Goal: Complete application form

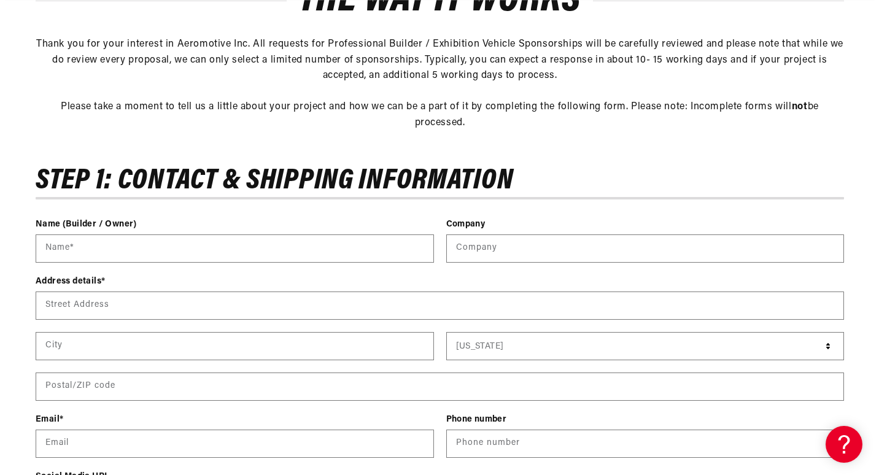
scroll to position [278, 0]
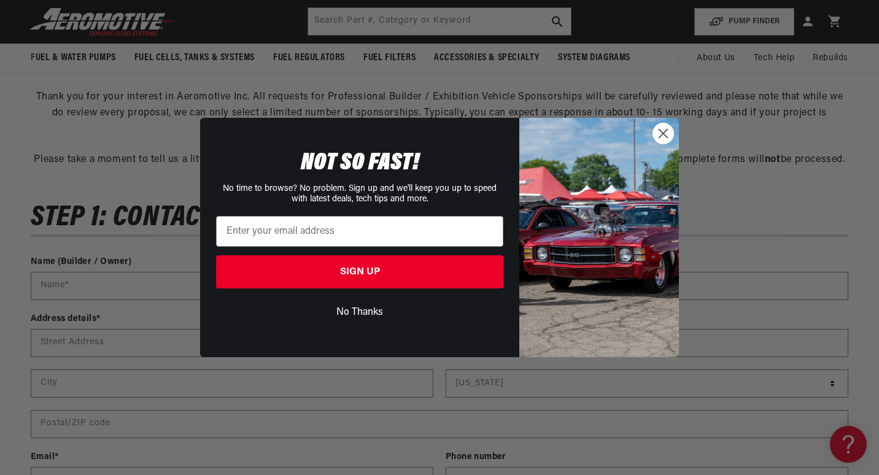
click at [668, 137] on circle "Close dialog" at bounding box center [663, 133] width 20 height 20
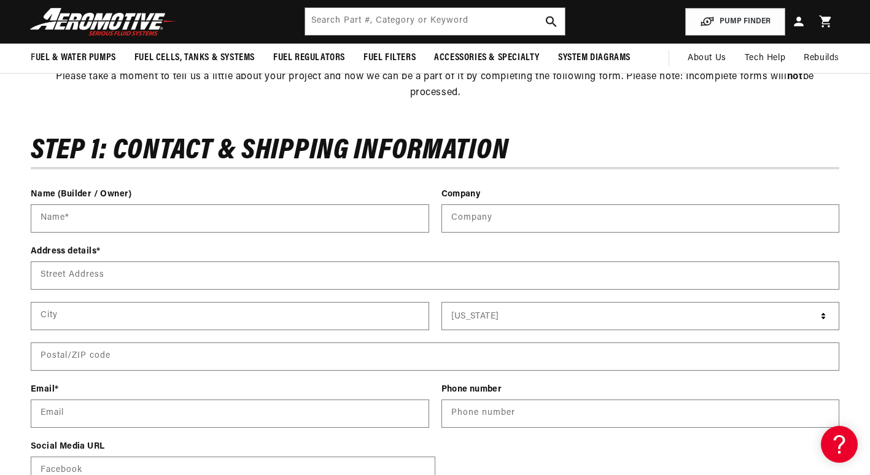
scroll to position [356, 0]
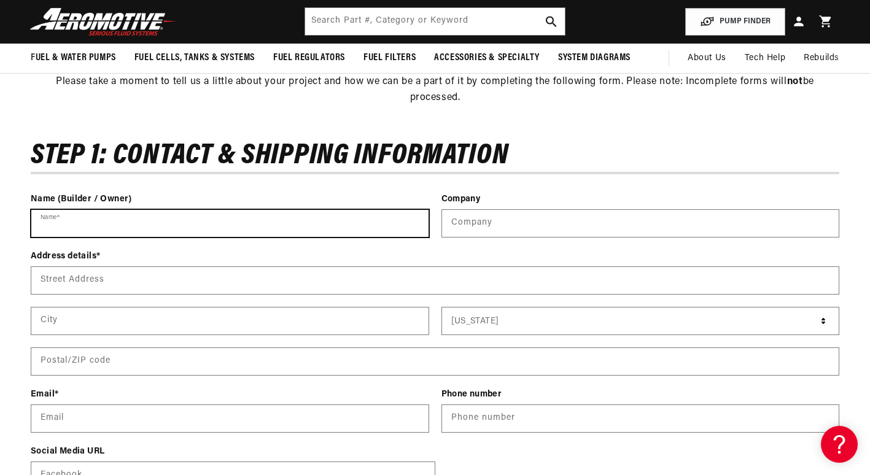
click at [117, 219] on input "Name *" at bounding box center [229, 223] width 397 height 27
type input "[PERSON_NAME] PERFORMANCE x HELLUVACHEVY"
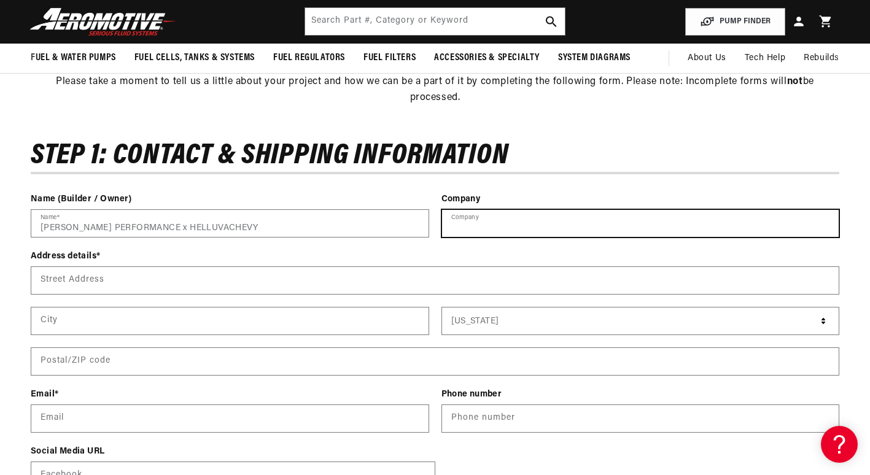
click at [481, 221] on input "text" at bounding box center [640, 223] width 397 height 27
type input "[PERSON_NAME] PERFORMANCE"
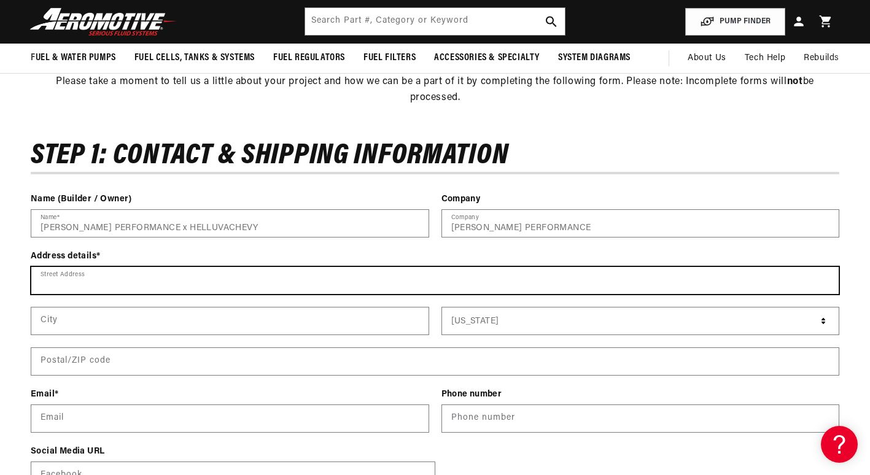
click at [110, 280] on input "Street Address" at bounding box center [434, 280] width 807 height 27
type input "[STREET_ADDRESS]"
type input "Nisku"
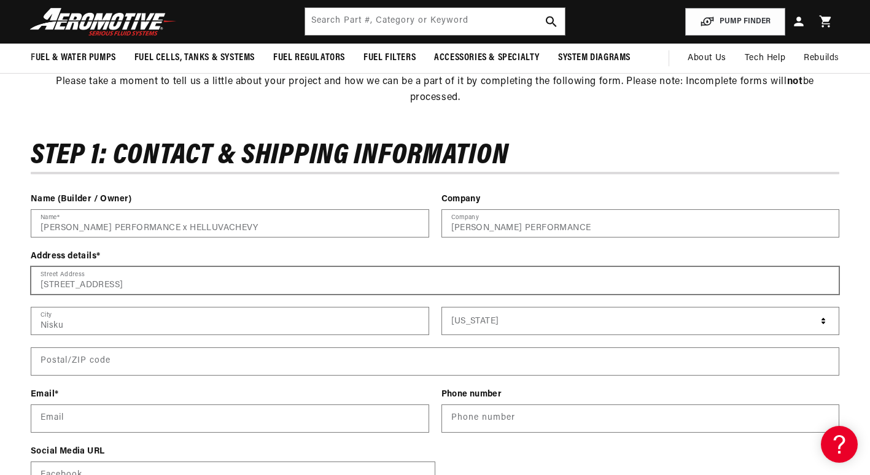
type input "T9E 8L6"
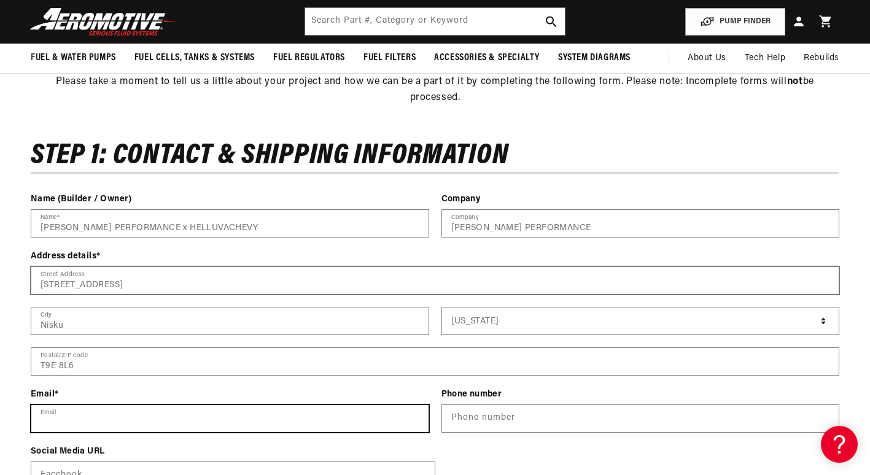
type input "[PERSON_NAME][EMAIL_ADDRESS][DOMAIN_NAME]"
type input "17806999534"
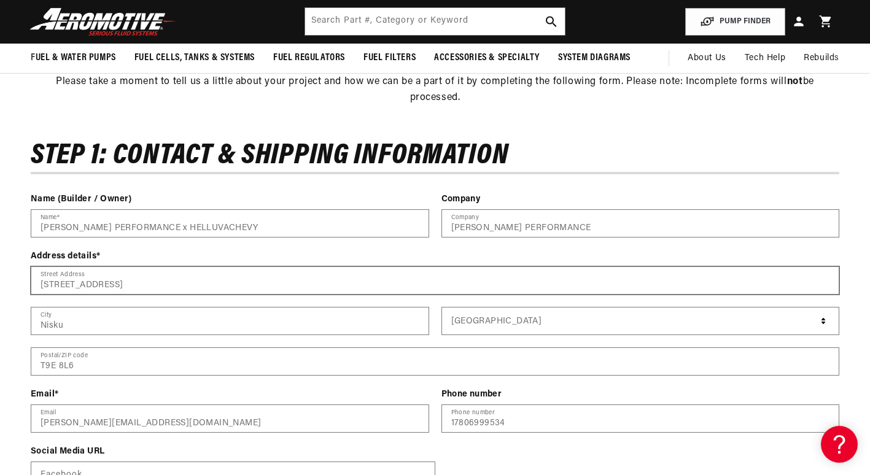
drag, startPoint x: 182, startPoint y: 284, endPoint x: 110, endPoint y: 281, distance: 72.5
click at [110, 281] on input "[STREET_ADDRESS]" at bounding box center [434, 280] width 807 height 27
type input "[STREET_ADDRESS]"
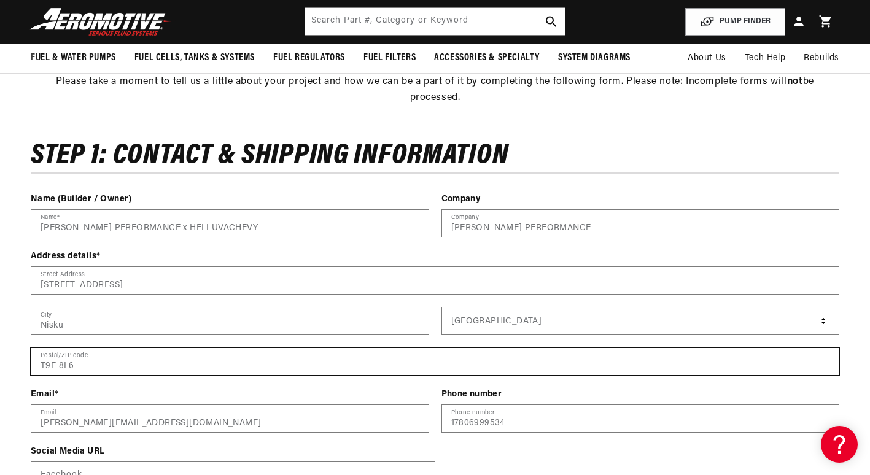
click at [488, 369] on input "T9E 8L6" at bounding box center [434, 361] width 807 height 27
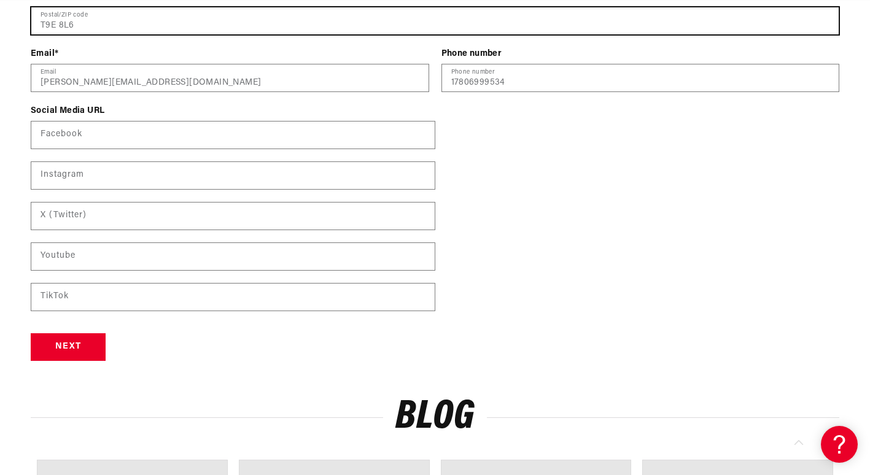
scroll to position [0, 1393]
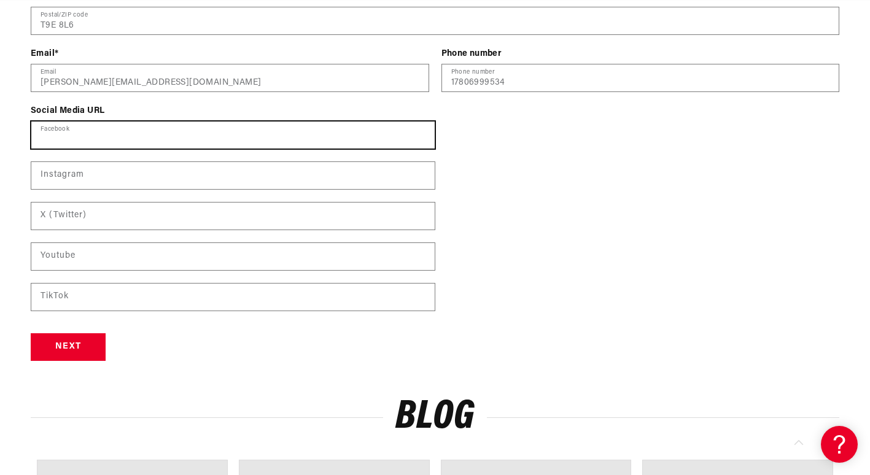
click at [58, 132] on input "text" at bounding box center [232, 135] width 403 height 27
click at [53, 130] on input "text" at bounding box center [232, 135] width 403 height 27
paste input "[URL][DOMAIN_NAME]"
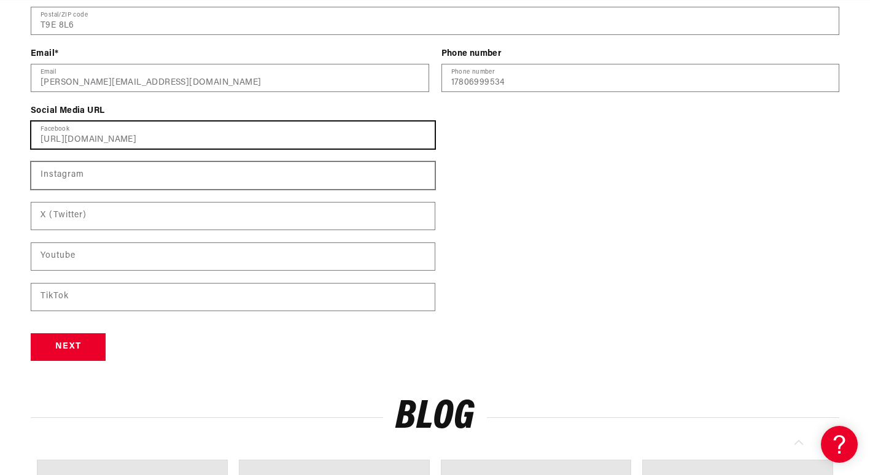
type input "[URL][DOMAIN_NAME]"
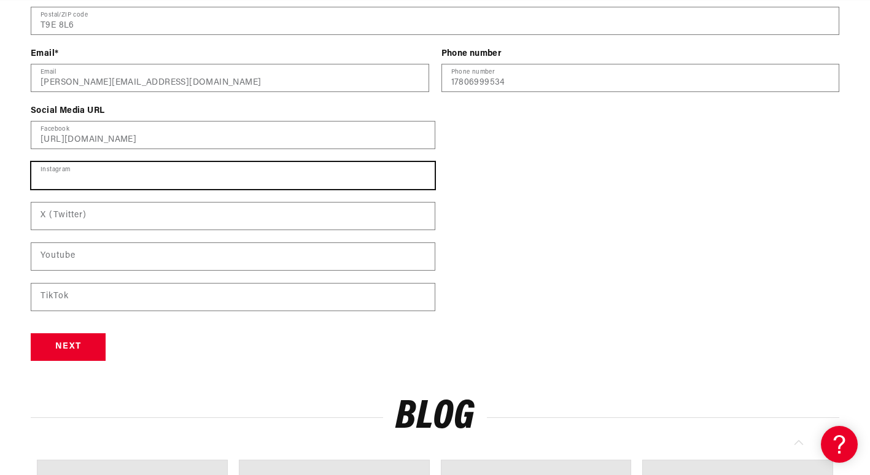
click at [55, 181] on input "text" at bounding box center [232, 175] width 403 height 27
paste input "[URL][DOMAIN_NAME]"
type input "[URL][DOMAIN_NAME]"
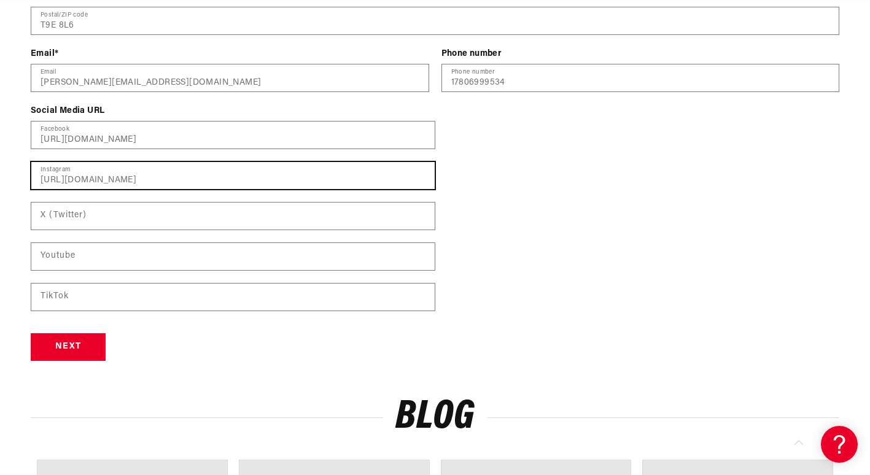
scroll to position [0, 1393]
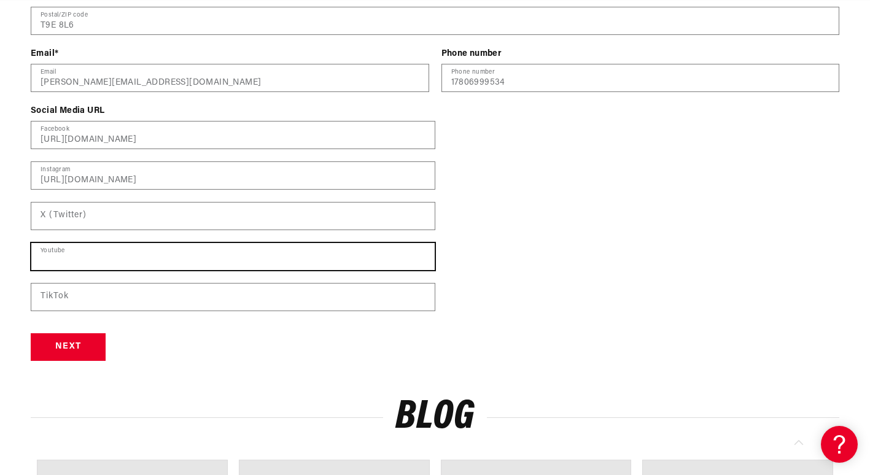
click at [103, 258] on input "text" at bounding box center [232, 256] width 403 height 27
paste input "[URL][DOMAIN_NAME]"
type input "[URL][DOMAIN_NAME]"
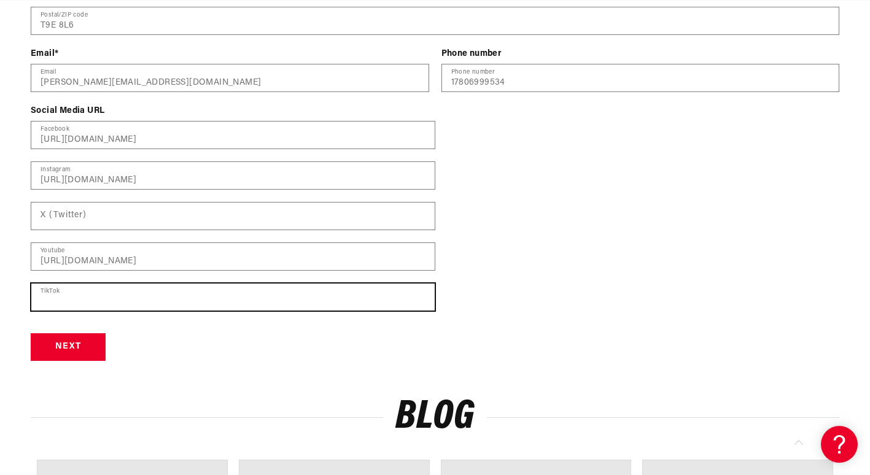
click at [153, 292] on input "text" at bounding box center [232, 297] width 403 height 27
paste input "[URL][DOMAIN_NAME]"
type input "[URL][DOMAIN_NAME]"
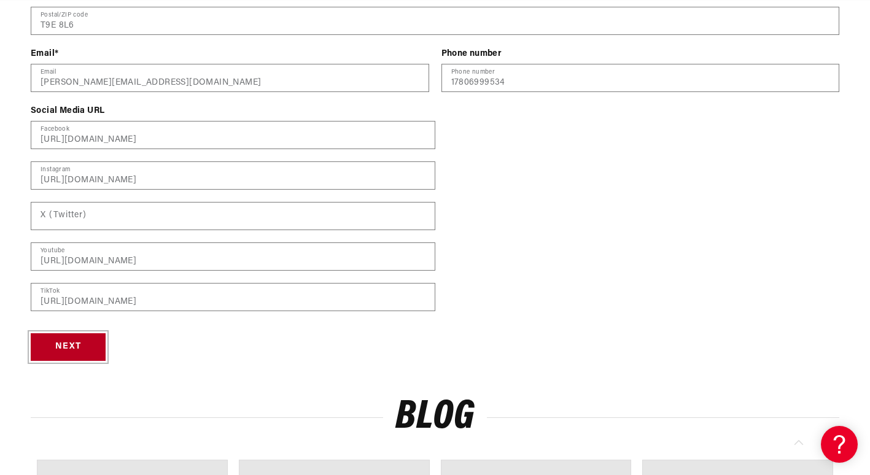
click at [79, 343] on button "Next" at bounding box center [68, 347] width 75 height 28
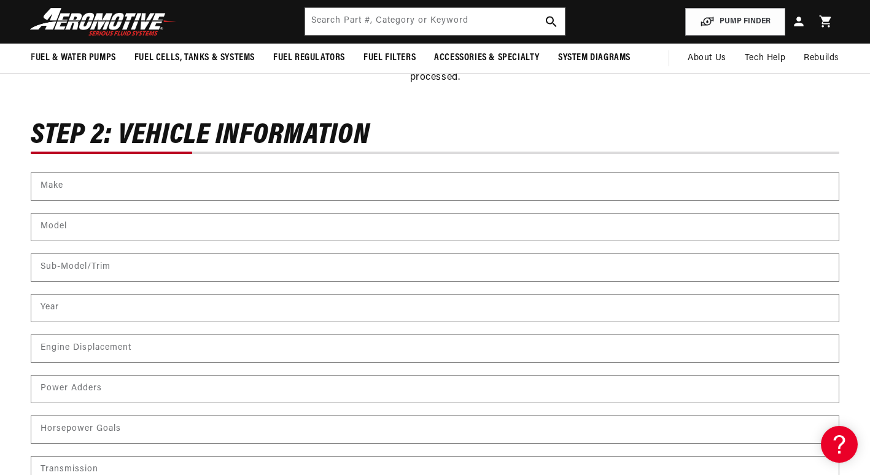
scroll to position [0, 1393]
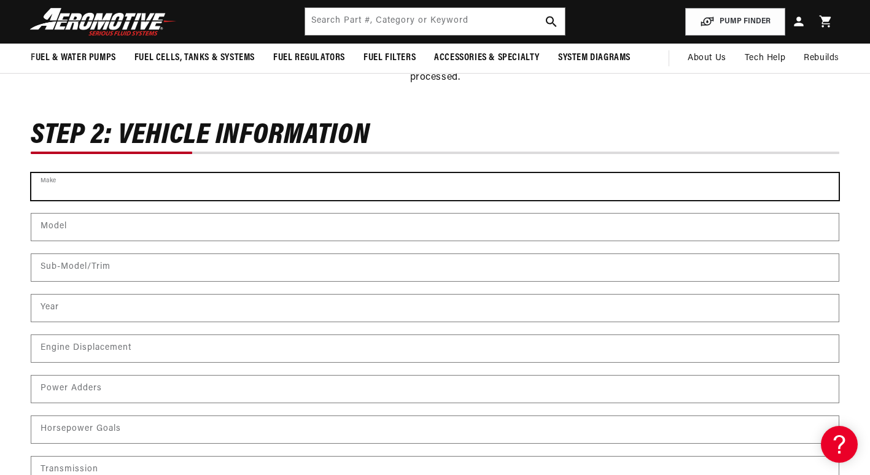
click at [78, 184] on input "text" at bounding box center [434, 186] width 807 height 27
click at [51, 185] on input "CHevrolet" at bounding box center [434, 186] width 807 height 27
type input "Chevrolet"
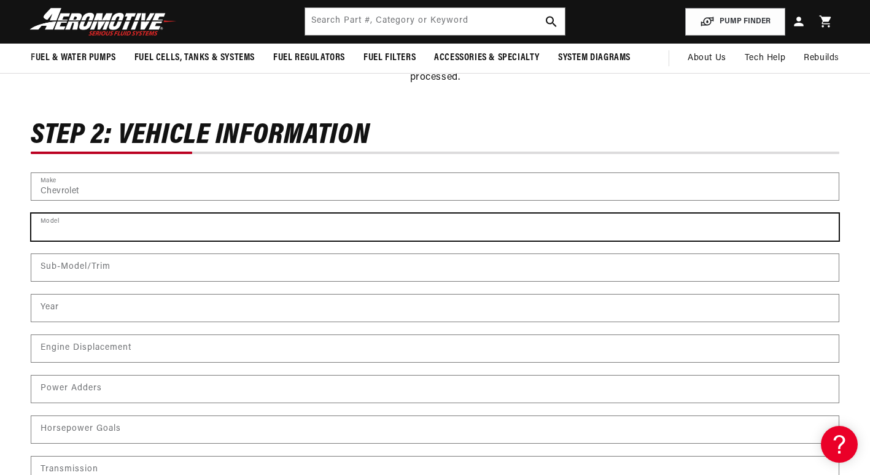
click at [63, 226] on input "text" at bounding box center [434, 227] width 807 height 27
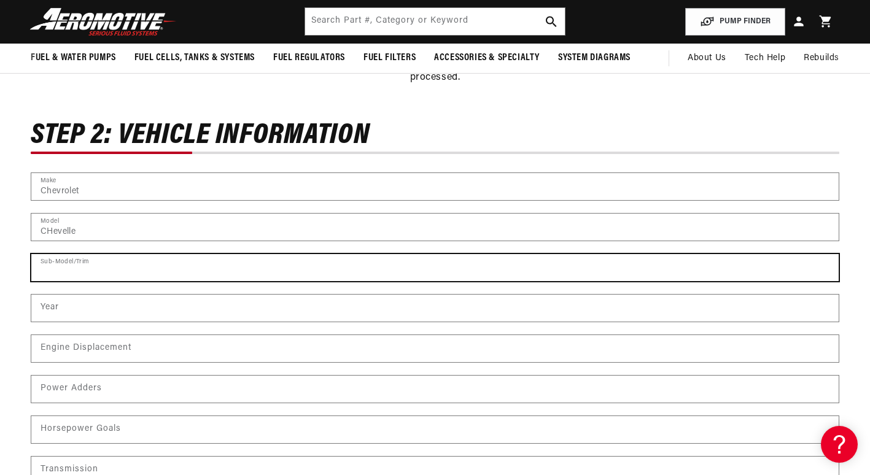
click at [72, 266] on input "text" at bounding box center [434, 267] width 807 height 27
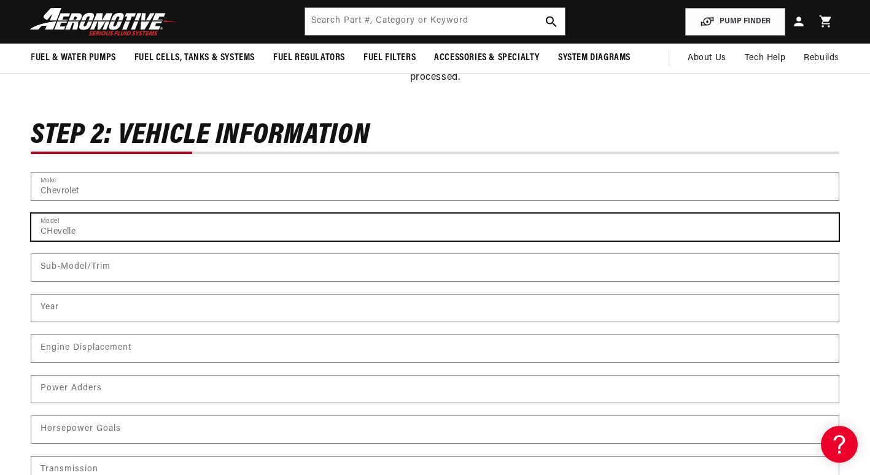
click at [51, 227] on input "CHevelle" at bounding box center [434, 227] width 807 height 27
type input "Chevelle"
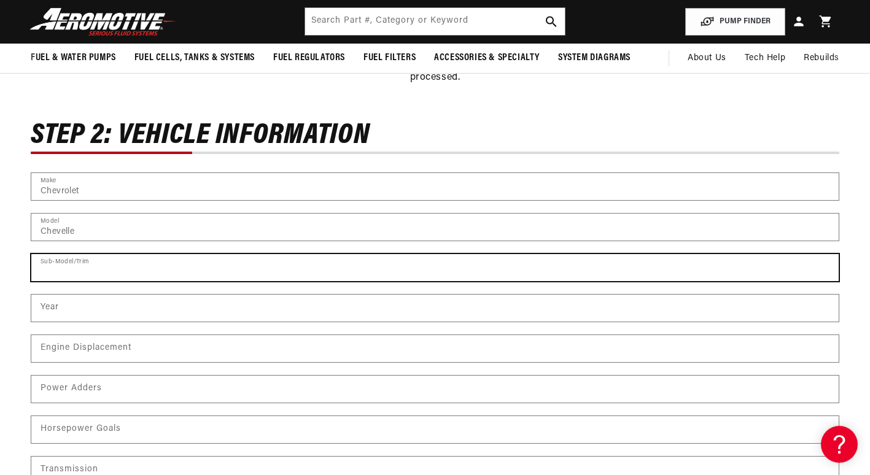
click at [105, 271] on input "text" at bounding box center [434, 267] width 807 height 27
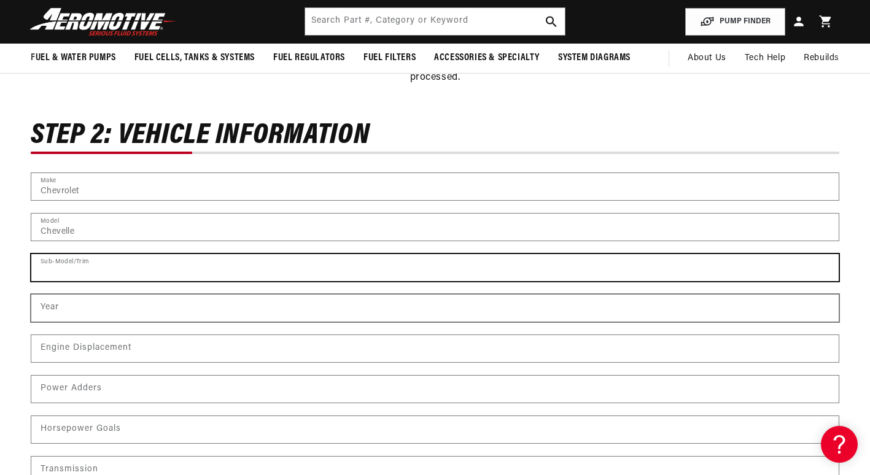
scroll to position [0, 696]
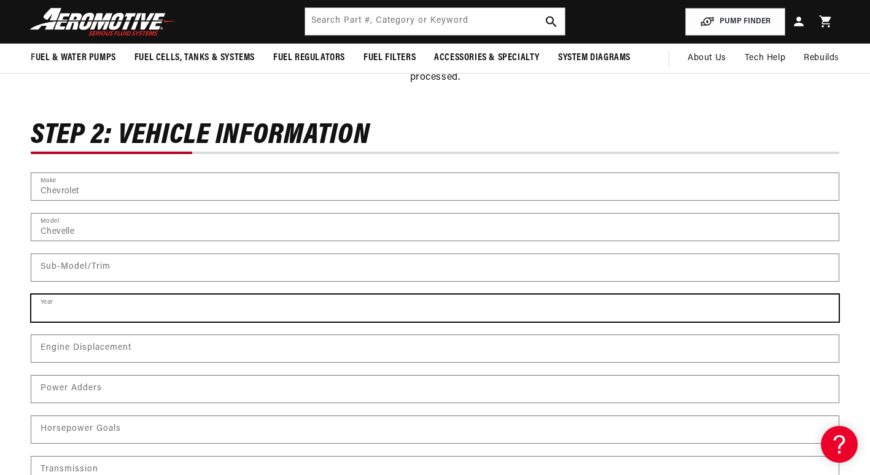
click at [73, 310] on input "number" at bounding box center [434, 308] width 807 height 27
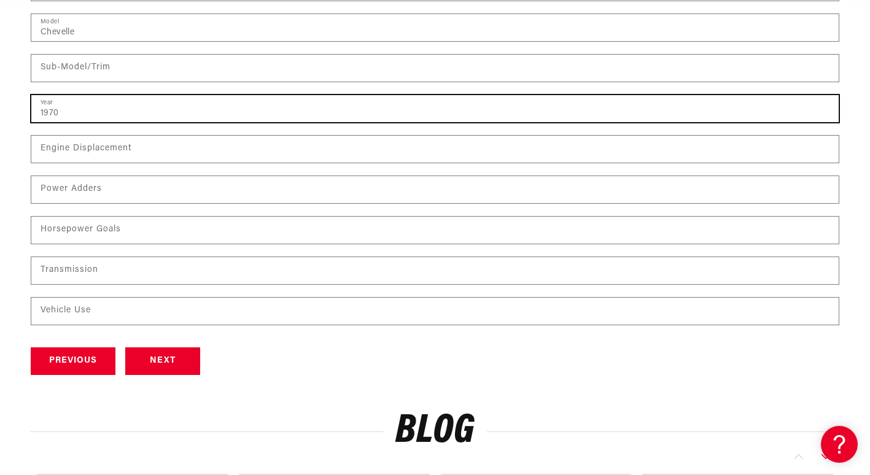
scroll to position [0, 0]
type input "1970"
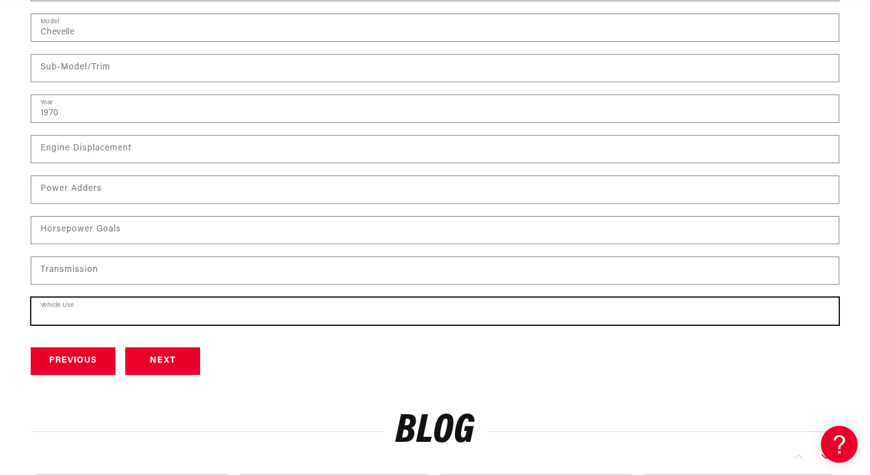
click at [107, 307] on input "text" at bounding box center [434, 311] width 807 height 27
type input "Drag Racing"
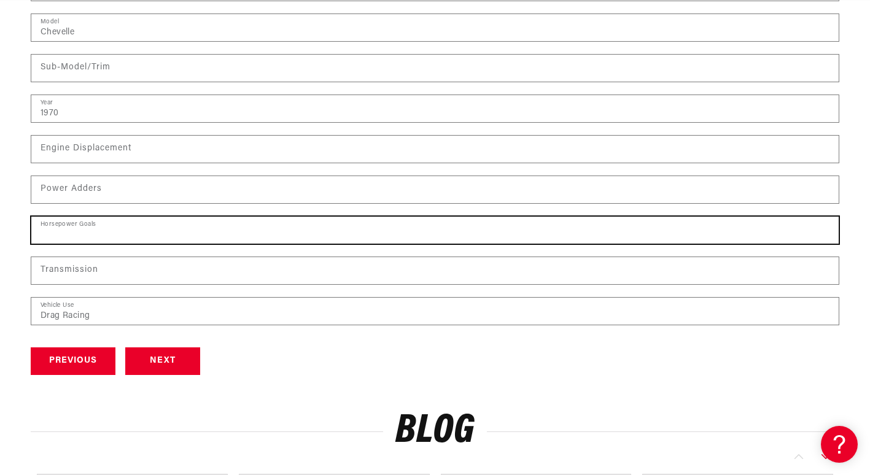
click at [80, 228] on input "text" at bounding box center [434, 230] width 807 height 27
type input "4000+"
